Goal: Find specific page/section: Find specific page/section

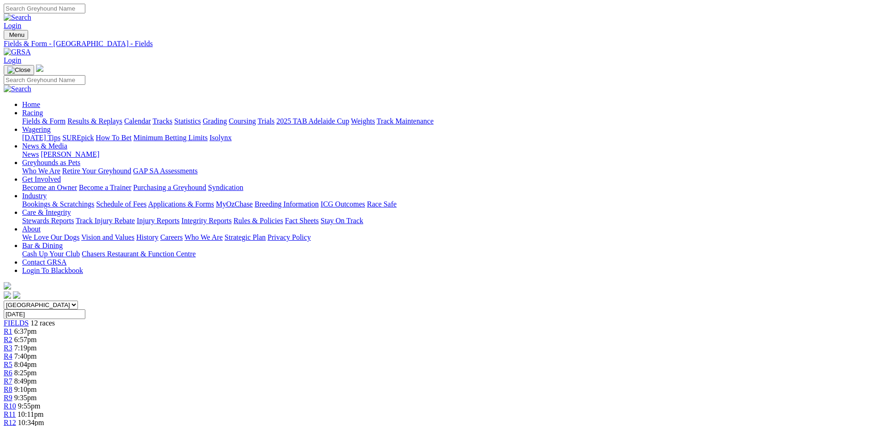
click at [31, 48] on img at bounding box center [17, 52] width 27 height 8
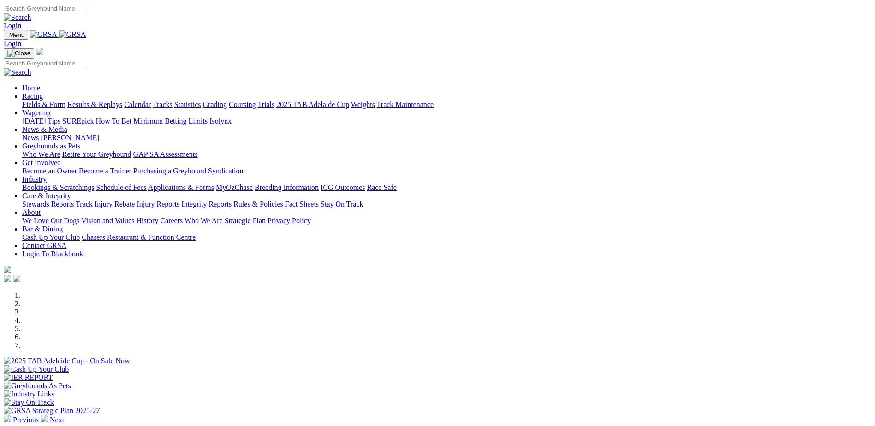
scroll to position [277, 0]
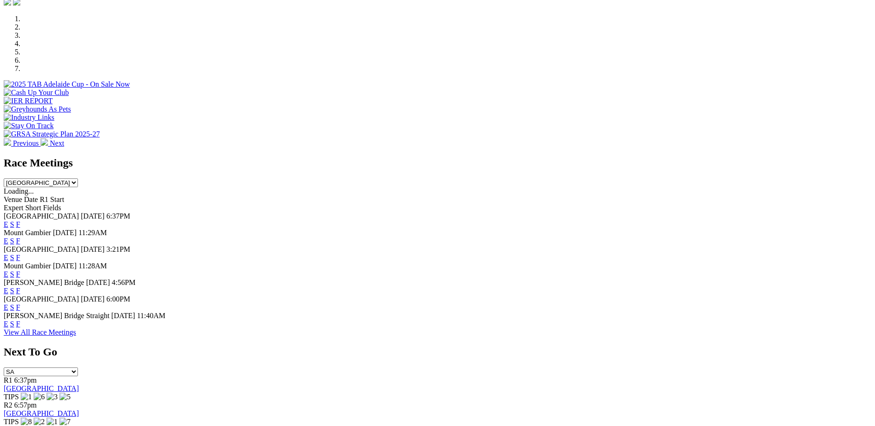
click at [20, 287] on link "F" at bounding box center [18, 291] width 4 height 8
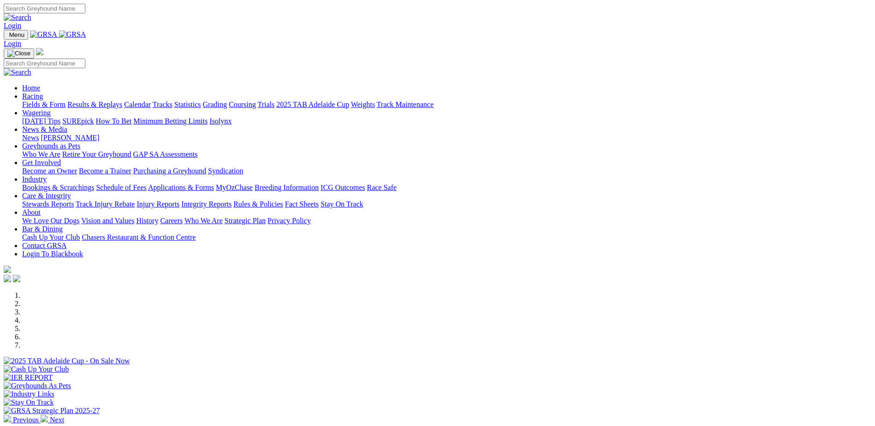
scroll to position [277, 0]
